Goal: Task Accomplishment & Management: Use online tool/utility

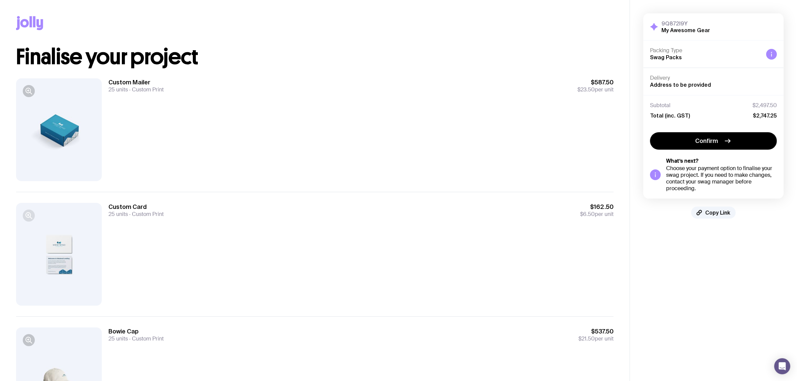
click at [26, 216] on icon "button" at bounding box center [28, 215] width 5 height 5
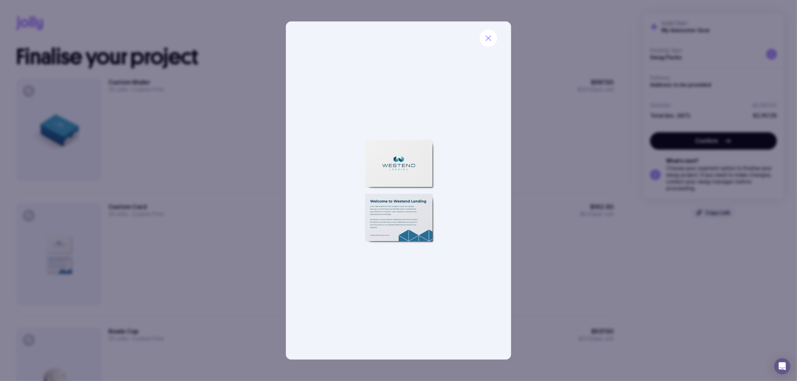
click at [220, 148] on div at bounding box center [398, 190] width 797 height 381
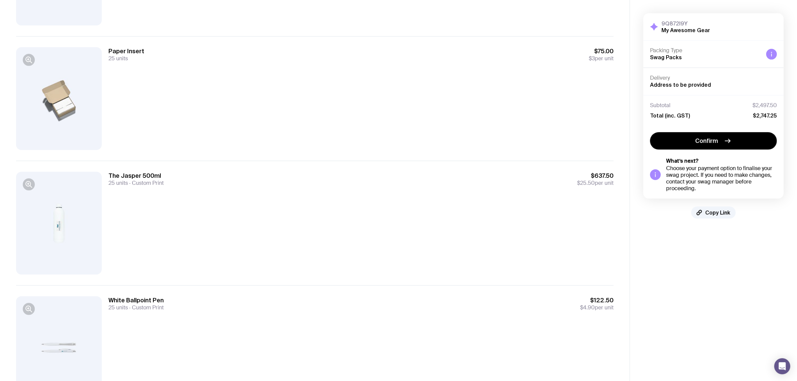
scroll to position [572, 0]
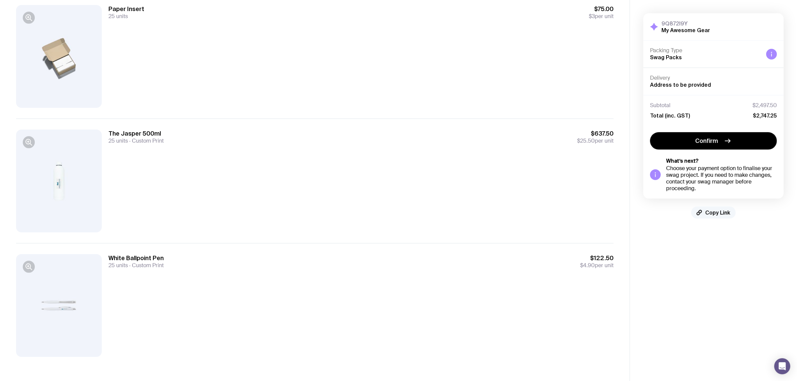
click at [721, 214] on span "Copy Link" at bounding box center [718, 212] width 25 height 7
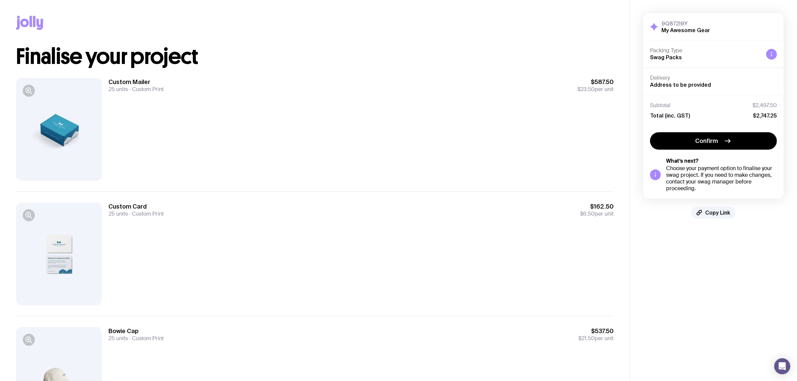
scroll to position [0, 0]
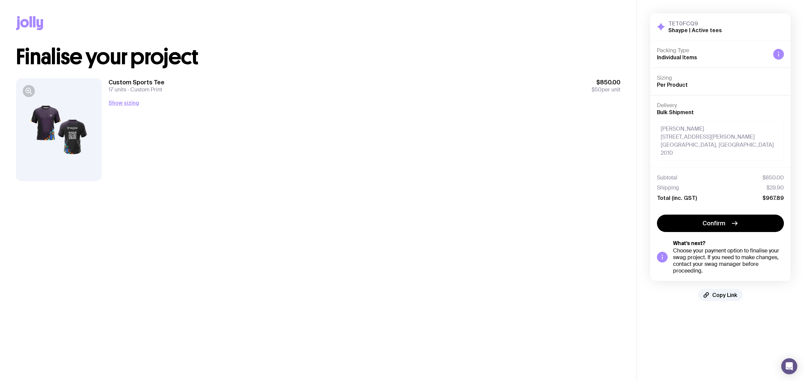
click at [61, 132] on div at bounding box center [59, 129] width 86 height 103
click at [29, 91] on icon "button" at bounding box center [29, 91] width 8 height 8
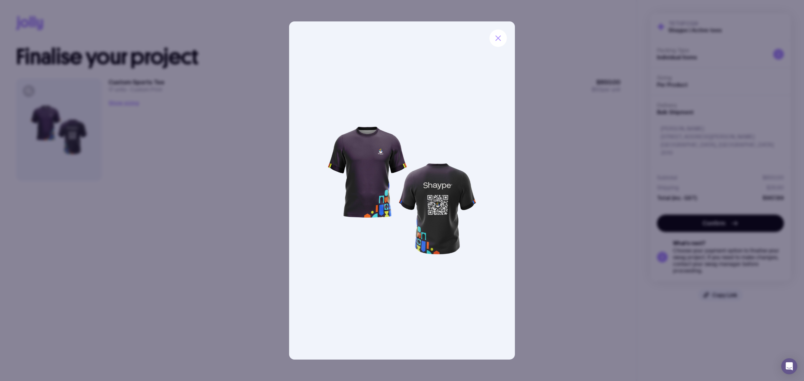
click at [174, 167] on div at bounding box center [402, 190] width 804 height 381
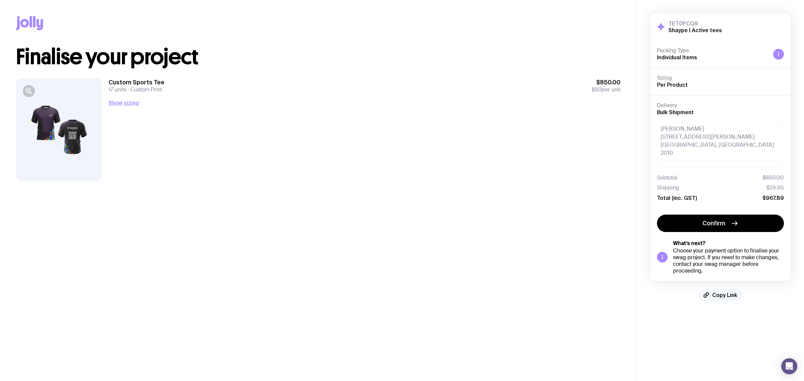
click at [719, 292] on span "Copy Link" at bounding box center [724, 295] width 25 height 7
